Goal: Information Seeking & Learning: Check status

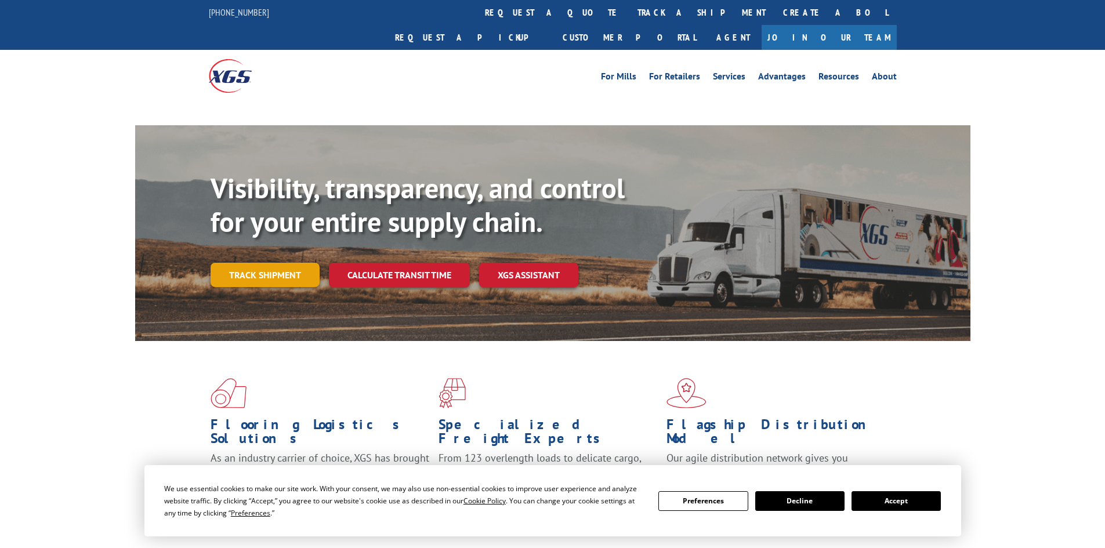
click at [267, 263] on link "Track shipment" at bounding box center [264, 275] width 109 height 24
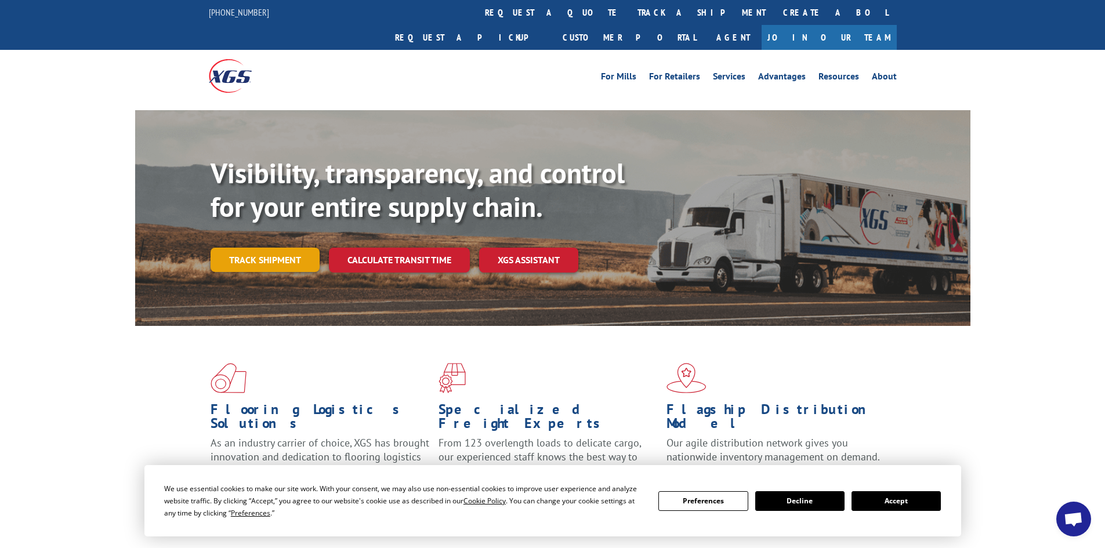
click at [278, 248] on link "Track shipment" at bounding box center [264, 260] width 109 height 24
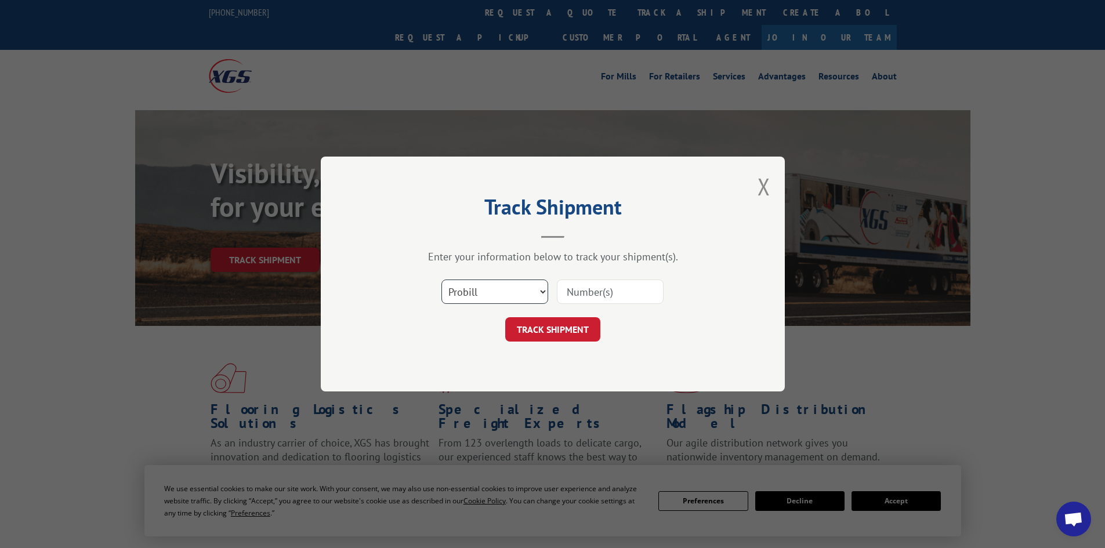
click at [479, 284] on select "Select category... Probill BOL PO" at bounding box center [494, 291] width 107 height 24
click at [441, 279] on select "Select category... Probill BOL PO" at bounding box center [494, 291] width 107 height 24
paste input "17095601"
type input "17095601"
click at [563, 335] on button "TRACK SHIPMENT" at bounding box center [552, 329] width 95 height 24
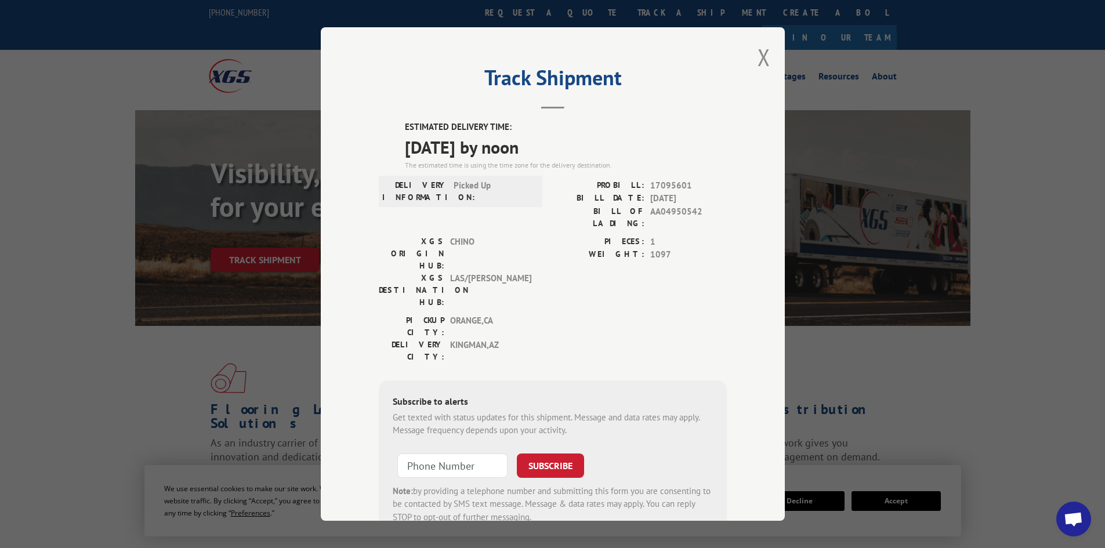
drag, startPoint x: 749, startPoint y: 55, endPoint x: 760, endPoint y: 56, distance: 11.2
click at [750, 55] on div "Track Shipment ESTIMATED DELIVERY TIME: [DATE] by noon The estimated time is us…" at bounding box center [553, 273] width 464 height 493
click at [760, 56] on button "Close modal" at bounding box center [763, 57] width 13 height 31
